Goal: Task Accomplishment & Management: Manage account settings

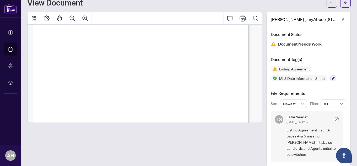
scroll to position [943, 0]
click at [240, 17] on icon "Print" at bounding box center [243, 18] width 6 height 6
click at [240, 19] on icon "Print" at bounding box center [243, 18] width 6 height 6
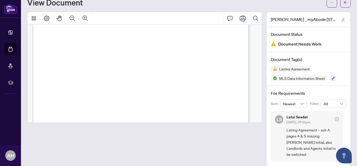
drag, startPoint x: 95, startPoint y: 138, endPoint x: 236, endPoint y: 5, distance: 194.5
click at [95, 138] on div at bounding box center [144, 89] width 235 height 155
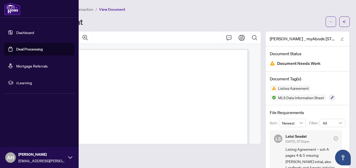
click at [22, 48] on link "Deal Processing" at bounding box center [29, 49] width 26 height 5
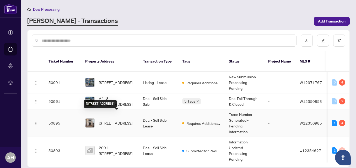
click at [124, 120] on span "[STREET_ADDRESS]" at bounding box center [116, 123] width 34 height 6
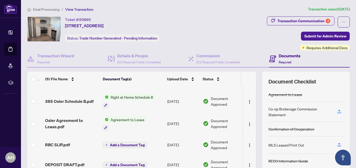
scroll to position [108, 0]
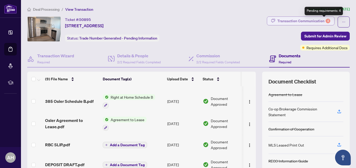
click at [326, 21] on div "4" at bounding box center [328, 21] width 5 height 5
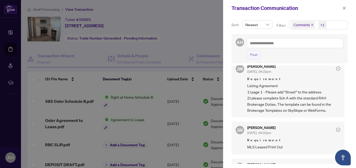
scroll to position [159, 0]
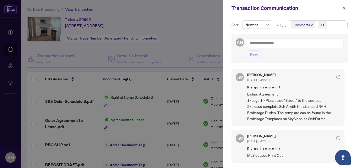
click at [199, 40] on div at bounding box center [178, 84] width 356 height 168
click at [345, 7] on icon "close" at bounding box center [345, 8] width 4 height 4
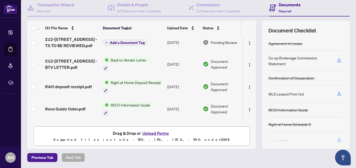
scroll to position [0, 0]
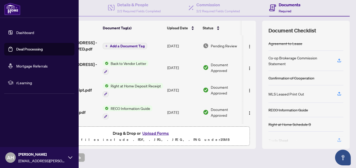
click at [26, 50] on link "Deal Processing" at bounding box center [29, 49] width 26 height 5
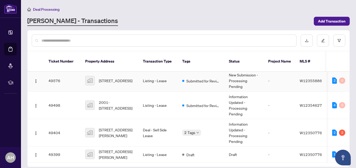
scroll to position [211, 0]
click at [121, 78] on span "[STREET_ADDRESS]" at bounding box center [116, 81] width 34 height 6
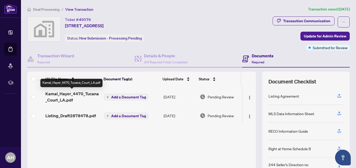
click at [83, 94] on span "Kamal_Hayer_4470_Tucana_Court_LA.pdf" at bounding box center [72, 97] width 55 height 13
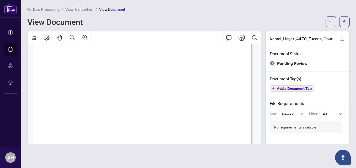
scroll to position [1233, 0]
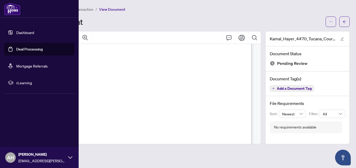
click at [20, 49] on link "Deal Processing" at bounding box center [29, 49] width 26 height 5
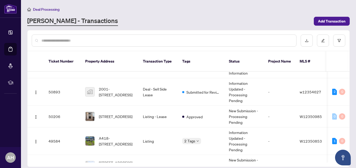
scroll to position [54, 0]
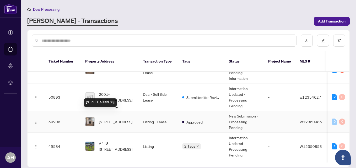
click at [124, 119] on span "[STREET_ADDRESS]" at bounding box center [116, 122] width 34 height 6
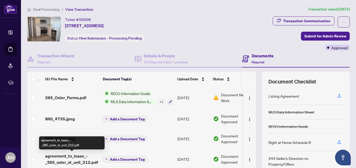
click at [72, 156] on span "agreement_to_lease_-_385_osler_st_unit_212.pdf" at bounding box center [72, 159] width 54 height 13
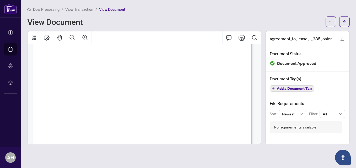
scroll to position [131, 0]
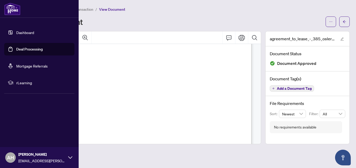
click at [16, 50] on link "Deal Processing" at bounding box center [29, 49] width 26 height 5
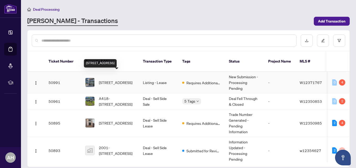
click at [123, 80] on span "[STREET_ADDRESS]" at bounding box center [116, 83] width 34 height 6
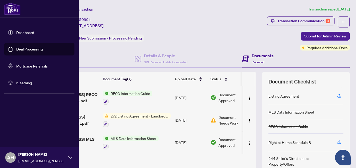
click at [19, 50] on link "Deal Processing" at bounding box center [29, 49] width 26 height 5
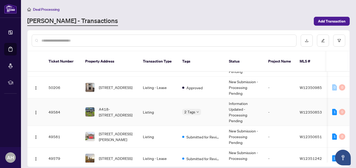
scroll to position [80, 0]
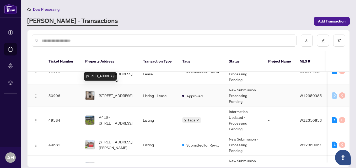
click at [107, 93] on span "[STREET_ADDRESS]" at bounding box center [116, 96] width 34 height 6
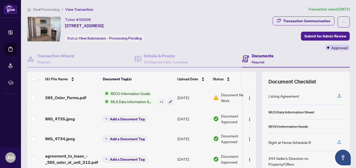
click at [226, 96] on span "Document Needs Work" at bounding box center [237, 98] width 33 height 12
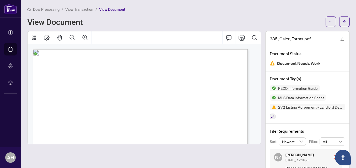
scroll to position [26, 0]
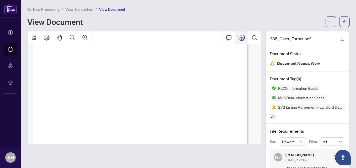
click at [239, 37] on icon "Print" at bounding box center [242, 38] width 6 height 6
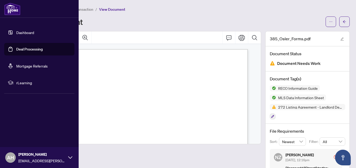
click at [23, 49] on link "Deal Processing" at bounding box center [29, 49] width 26 height 5
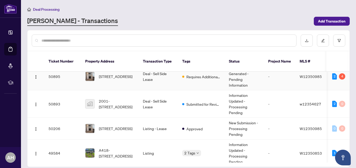
scroll to position [26, 0]
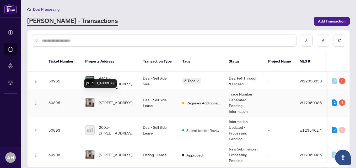
click at [123, 100] on span "[STREET_ADDRESS]" at bounding box center [116, 103] width 34 height 6
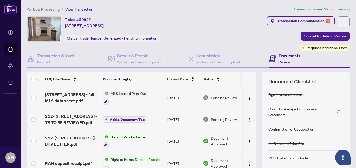
click at [342, 21] on icon "ellipsis" at bounding box center [344, 22] width 4 height 4
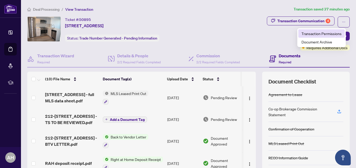
click at [329, 35] on span "Transaction Permissions" at bounding box center [322, 34] width 40 height 6
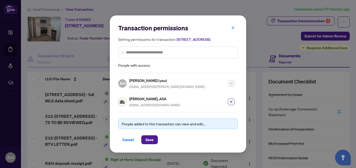
click at [257, 36] on div "Transaction permissions Setting permissions for transaction: [STREET_ADDRESS] P…" at bounding box center [178, 84] width 356 height 168
click at [232, 26] on icon "close" at bounding box center [233, 28] width 4 height 4
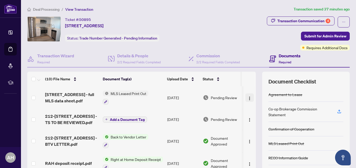
click at [248, 100] on img "button" at bounding box center [250, 99] width 4 height 4
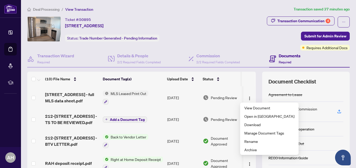
click at [203, 34] on div "Ticket #: 50895 [STREET_ADDRESS] Status: Trade Number Generated - Pending Infor…" at bounding box center [119, 29] width 185 height 25
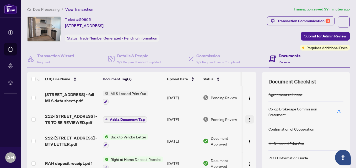
click at [248, 120] on img "button" at bounding box center [250, 120] width 4 height 4
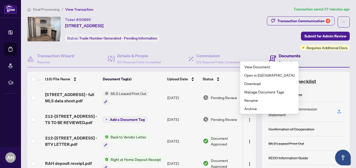
click at [248, 44] on div "Transaction Communication 4 Submit for Admin Review Requires Additional Docs" at bounding box center [282, 34] width 136 height 34
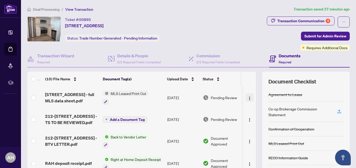
click at [248, 98] on img "button" at bounding box center [250, 99] width 4 height 4
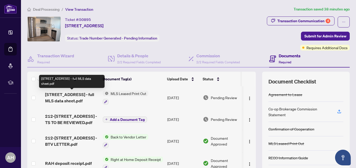
click at [63, 93] on span "[STREET_ADDRESS] - full MLS data sheet.pdf" at bounding box center [72, 98] width 54 height 13
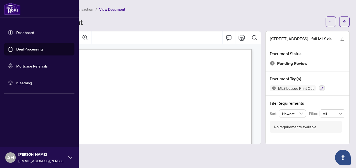
click at [16, 48] on link "Deal Processing" at bounding box center [29, 49] width 26 height 5
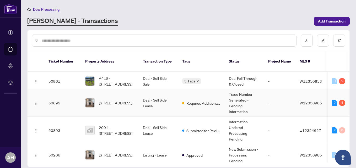
scroll to position [26, 0]
click at [158, 94] on td "Deal - Sell Side Lease" at bounding box center [158, 103] width 39 height 28
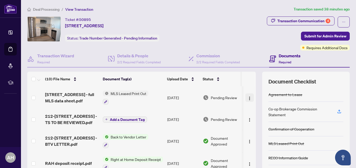
click at [248, 98] on img "button" at bounding box center [250, 99] width 4 height 4
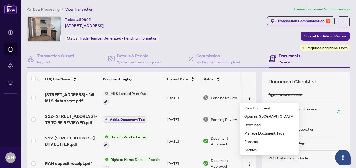
click at [220, 98] on span "Pending Review" at bounding box center [224, 98] width 26 height 6
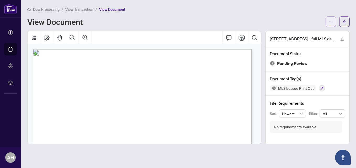
click at [332, 22] on icon "ellipsis" at bounding box center [331, 22] width 3 height 1
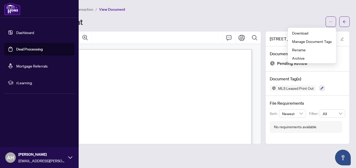
click at [17, 49] on link "Deal Processing" at bounding box center [29, 49] width 26 height 5
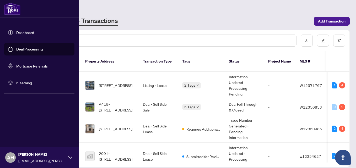
click at [18, 47] on link "Deal Processing" at bounding box center [29, 49] width 26 height 5
click at [21, 51] on link "Deal Processing" at bounding box center [29, 49] width 26 height 5
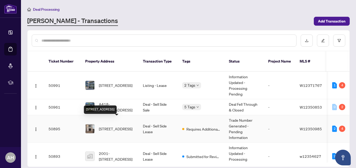
click at [119, 126] on span "[STREET_ADDRESS]" at bounding box center [116, 129] width 34 height 6
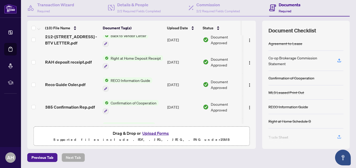
scroll to position [52, 0]
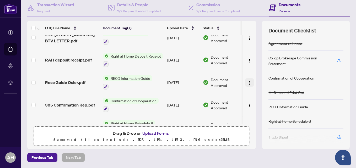
click at [248, 84] on img "button" at bounding box center [250, 83] width 4 height 4
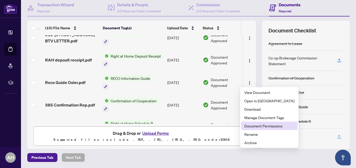
click at [260, 126] on span "Document Permissions" at bounding box center [269, 126] width 50 height 6
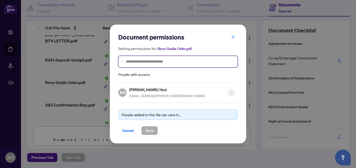
click at [167, 61] on input "search" at bounding box center [180, 62] width 109 height 6
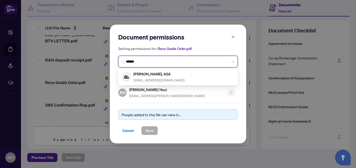
type input "*******"
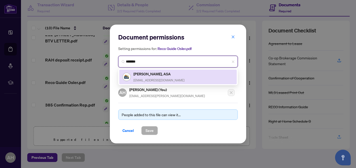
click at [169, 76] on h5 "[PERSON_NAME], ASA" at bounding box center [159, 74] width 51 height 6
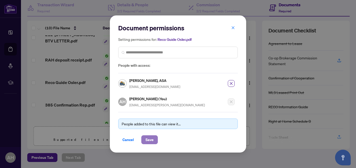
click at [152, 139] on span "Save" at bounding box center [150, 140] width 8 height 8
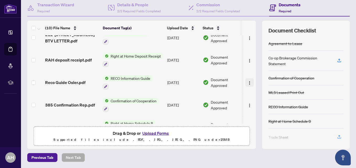
click at [248, 82] on img "button" at bounding box center [250, 83] width 4 height 4
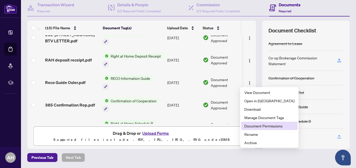
click at [250, 124] on span "Document Permissions" at bounding box center [269, 126] width 50 height 6
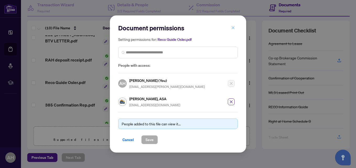
click at [233, 31] on span "button" at bounding box center [233, 28] width 4 height 8
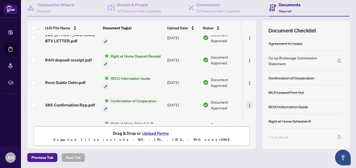
click at [248, 105] on img "button" at bounding box center [250, 106] width 4 height 4
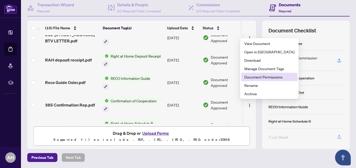
click at [254, 79] on span "Document Permissions" at bounding box center [269, 77] width 50 height 6
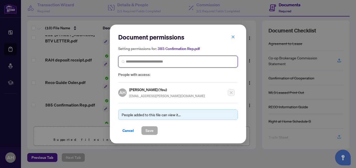
click at [182, 61] on input "search" at bounding box center [180, 62] width 109 height 6
type input "*******"
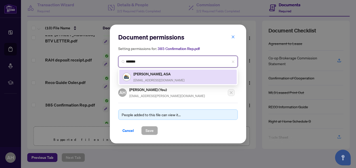
click at [164, 74] on h5 "[PERSON_NAME], ASA" at bounding box center [159, 74] width 51 height 6
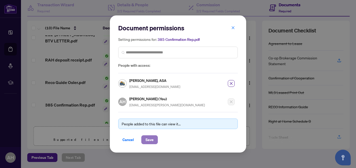
click at [150, 140] on span "Save" at bounding box center [150, 140] width 8 height 8
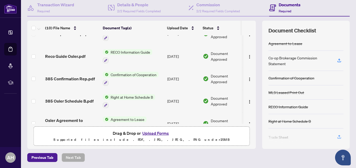
scroll to position [105, 0]
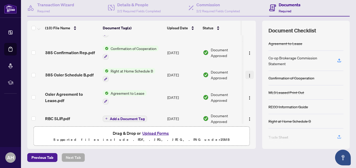
click at [248, 75] on img "button" at bounding box center [250, 76] width 4 height 4
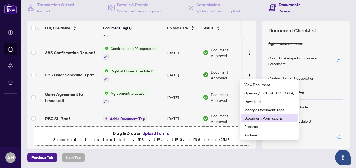
click at [255, 117] on span "Document Permissions" at bounding box center [269, 118] width 50 height 6
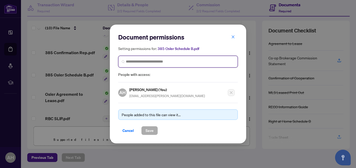
click at [175, 62] on input "search" at bounding box center [180, 62] width 109 height 6
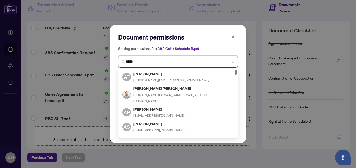
type input "******"
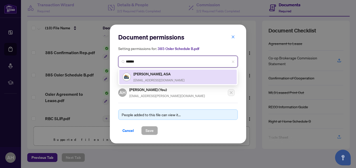
click at [162, 73] on h5 "[PERSON_NAME], ASA" at bounding box center [159, 74] width 51 height 6
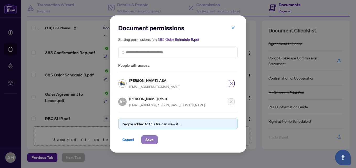
click at [151, 138] on span "Save" at bounding box center [150, 140] width 8 height 8
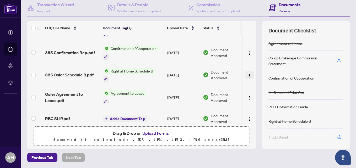
click at [248, 74] on img "button" at bounding box center [250, 76] width 4 height 4
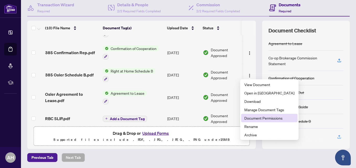
click at [250, 117] on span "Document Permissions" at bounding box center [269, 118] width 50 height 6
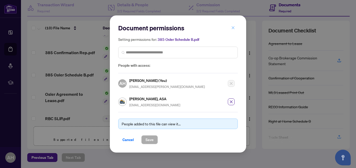
click at [233, 29] on icon "close" at bounding box center [233, 27] width 3 height 3
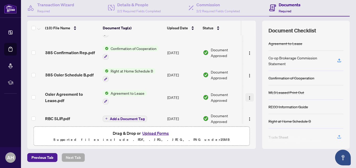
click at [248, 96] on img "button" at bounding box center [250, 98] width 4 height 4
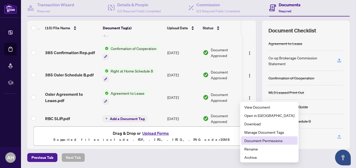
click at [247, 141] on span "Document Permissions" at bounding box center [269, 141] width 50 height 6
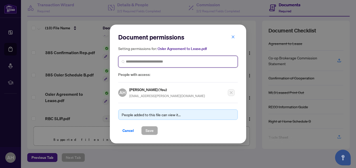
click at [189, 60] on input "search" at bounding box center [180, 62] width 109 height 6
type input "*******"
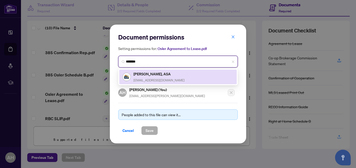
click at [164, 74] on h5 "[PERSON_NAME], ASA" at bounding box center [159, 74] width 51 height 6
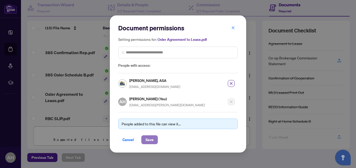
click at [150, 139] on span "Save" at bounding box center [150, 140] width 8 height 8
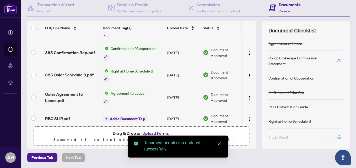
scroll to position [131, 0]
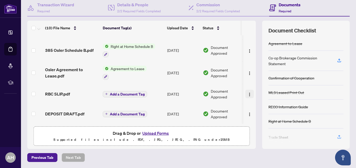
click at [248, 93] on img "button" at bounding box center [250, 95] width 4 height 4
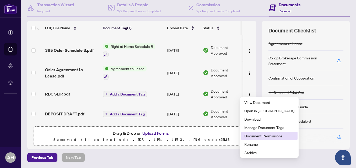
click at [253, 137] on span "Document Permissions" at bounding box center [269, 136] width 50 height 6
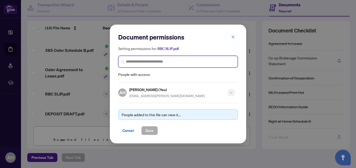
click at [173, 62] on input "search" at bounding box center [180, 62] width 109 height 6
type input "******"
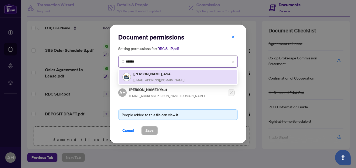
click at [146, 76] on h5 "[PERSON_NAME], ASA" at bounding box center [159, 74] width 51 height 6
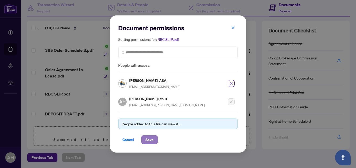
click at [148, 137] on span "Save" at bounding box center [150, 140] width 8 height 8
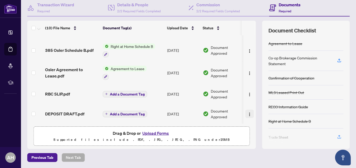
click at [248, 113] on img "button" at bounding box center [250, 115] width 4 height 4
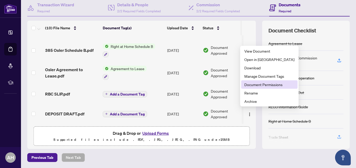
click at [254, 83] on span "Document Permissions" at bounding box center [269, 85] width 50 height 6
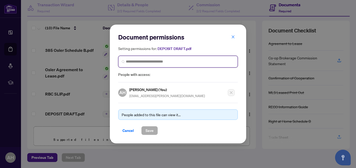
click at [195, 60] on input "search" at bounding box center [180, 62] width 109 height 6
type input "*******"
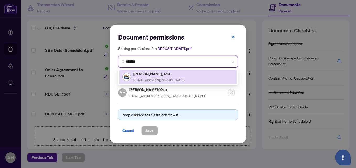
click at [167, 74] on h5 "[PERSON_NAME], ASA" at bounding box center [159, 74] width 51 height 6
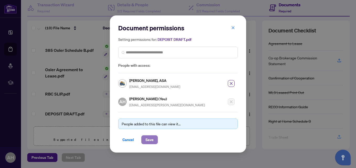
click at [152, 136] on span "Save" at bounding box center [150, 140] width 8 height 8
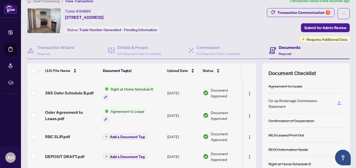
scroll to position [0, 0]
